Goal: Find specific page/section: Find specific page/section

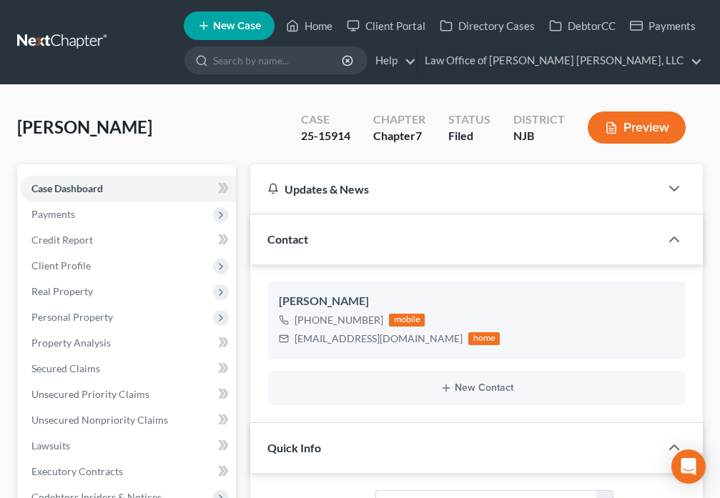
select select "10"
select select "0"
click at [303, 30] on link "Home" at bounding box center [309, 26] width 61 height 26
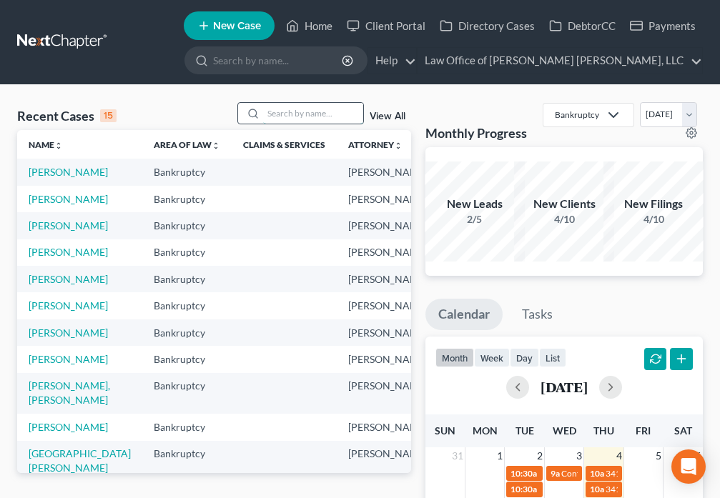
click at [297, 115] on input "search" at bounding box center [313, 113] width 100 height 21
click at [259, 112] on icon at bounding box center [252, 113] width 11 height 11
click at [299, 114] on input "search" at bounding box center [313, 113] width 100 height 21
type input "[PERSON_NAME]"
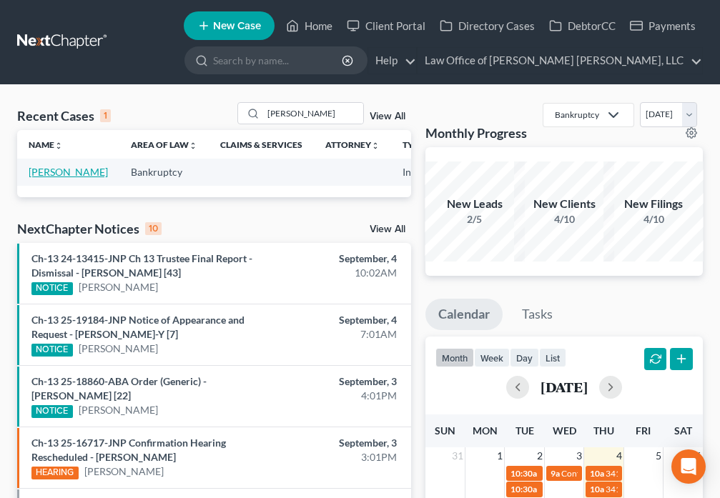
click at [41, 178] on link "[PERSON_NAME]" at bounding box center [68, 172] width 79 height 12
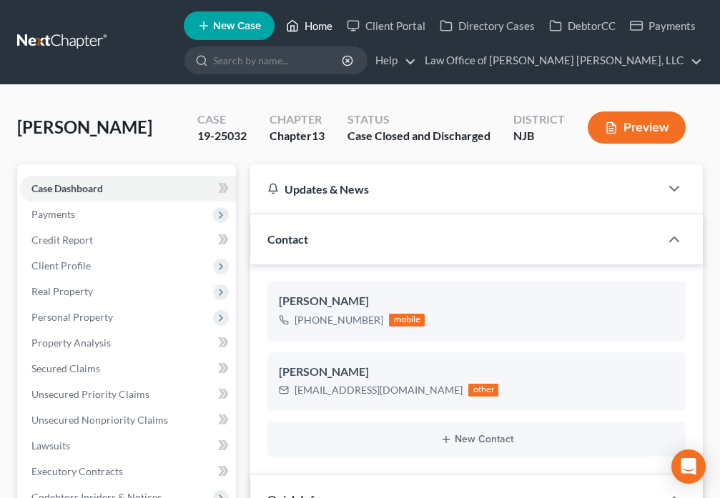
click at [325, 26] on link "Home" at bounding box center [309, 26] width 61 height 26
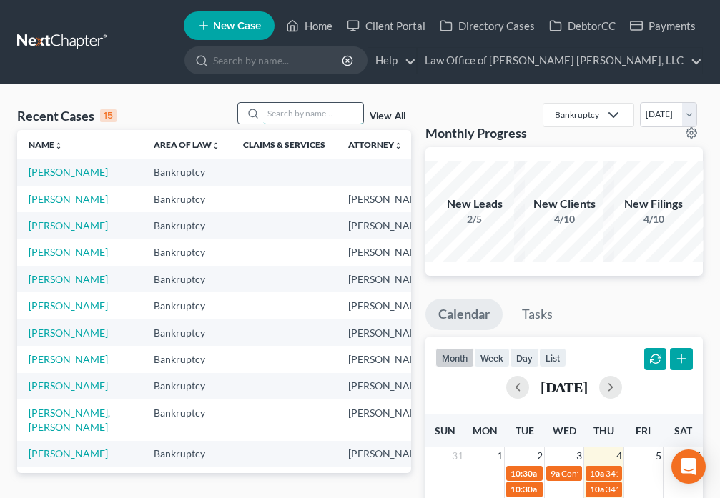
click at [274, 112] on input "search" at bounding box center [313, 113] width 100 height 21
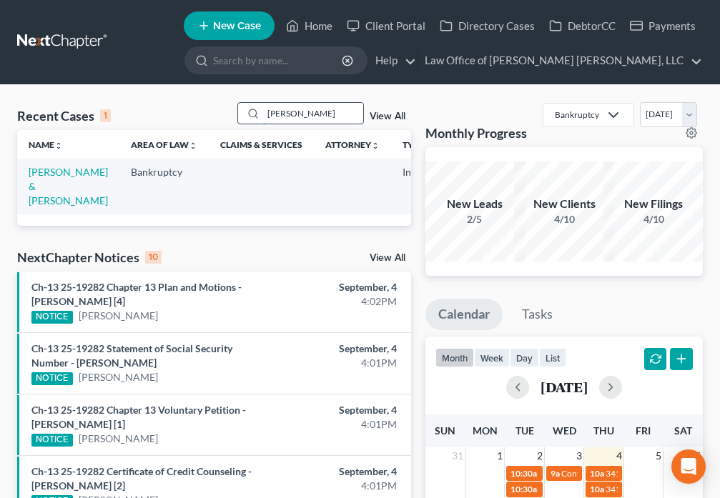
type input "[PERSON_NAME]"
click at [38, 189] on link "[PERSON_NAME] & [PERSON_NAME]" at bounding box center [68, 186] width 79 height 41
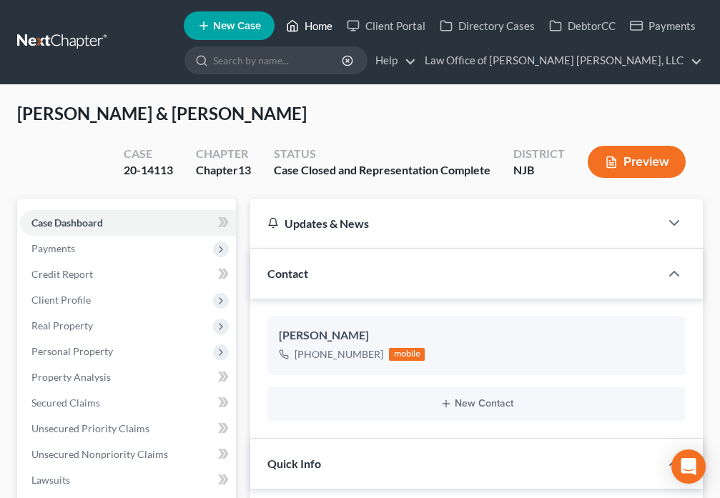
click at [305, 27] on link "Home" at bounding box center [309, 26] width 61 height 26
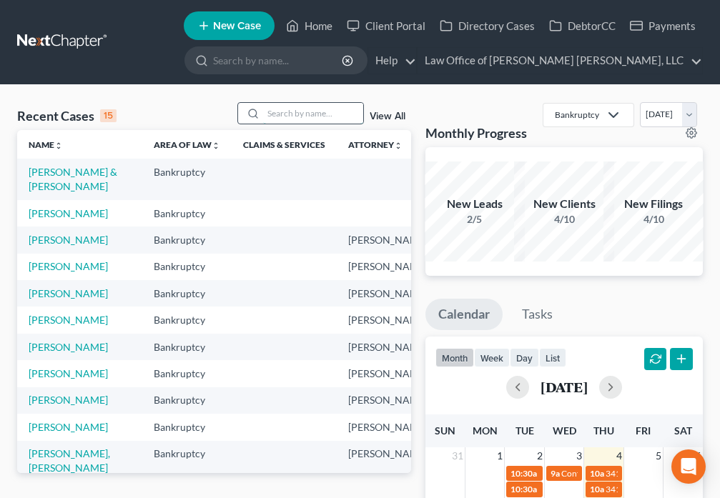
click at [271, 116] on input "search" at bounding box center [313, 113] width 100 height 21
type input "Still"
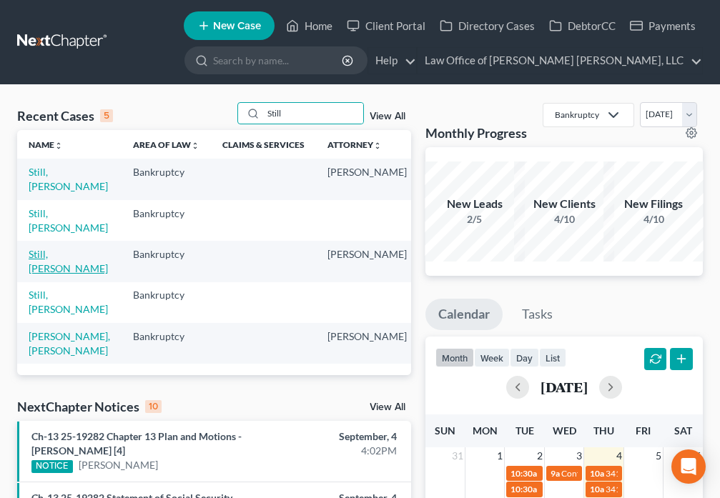
click at [43, 263] on link "Still, [PERSON_NAME]" at bounding box center [68, 261] width 79 height 26
select select "6"
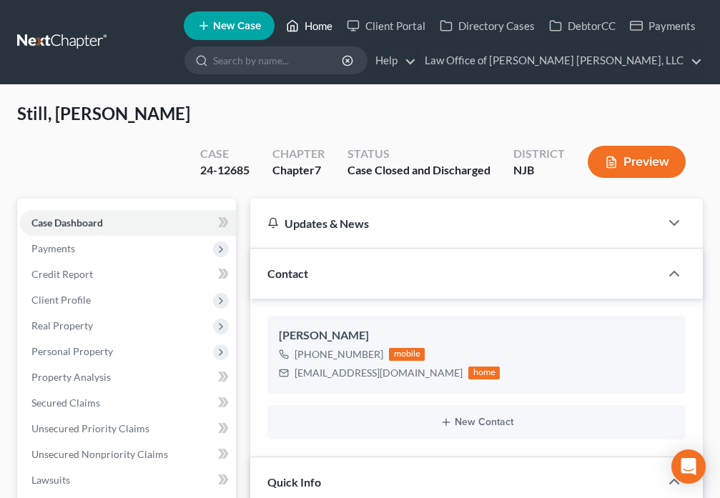
click at [296, 24] on icon at bounding box center [292, 25] width 13 height 17
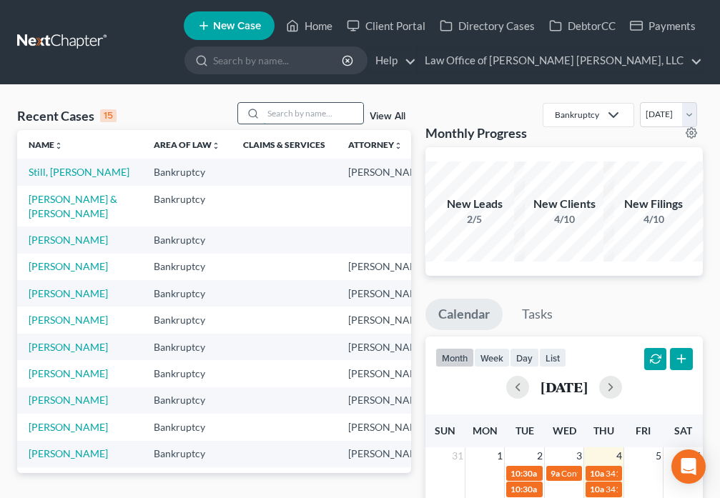
click at [275, 110] on input "search" at bounding box center [313, 113] width 100 height 21
type input "Still"
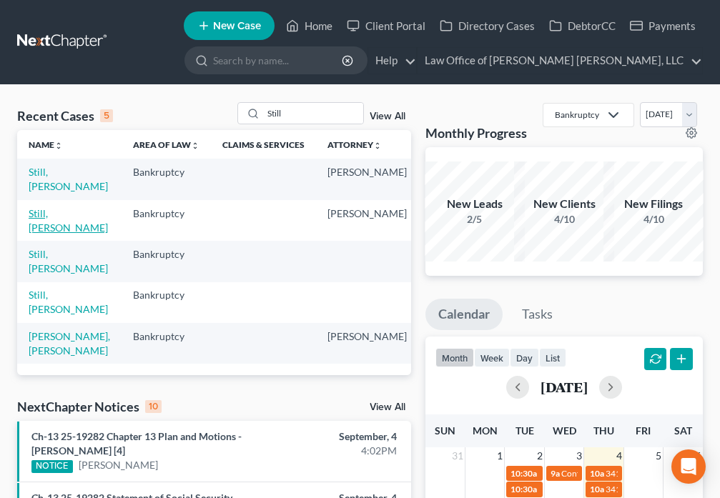
click at [43, 213] on link "Still, [PERSON_NAME]" at bounding box center [68, 220] width 79 height 26
select select "6"
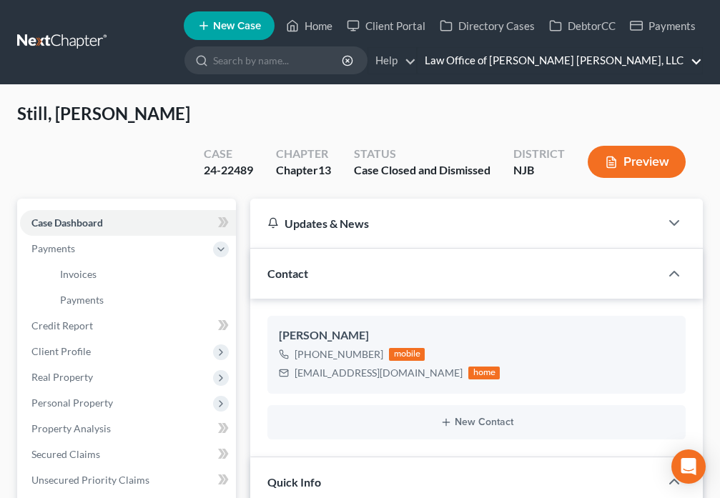
click at [694, 64] on link "Law Office of [PERSON_NAME] [PERSON_NAME], LLC" at bounding box center [560, 61] width 285 height 26
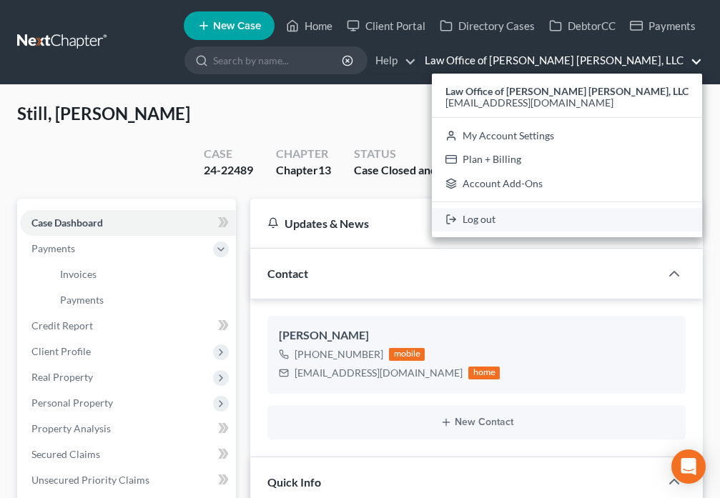
click at [554, 212] on link "Log out" at bounding box center [567, 220] width 270 height 24
